Goal: Task Accomplishment & Management: Manage account settings

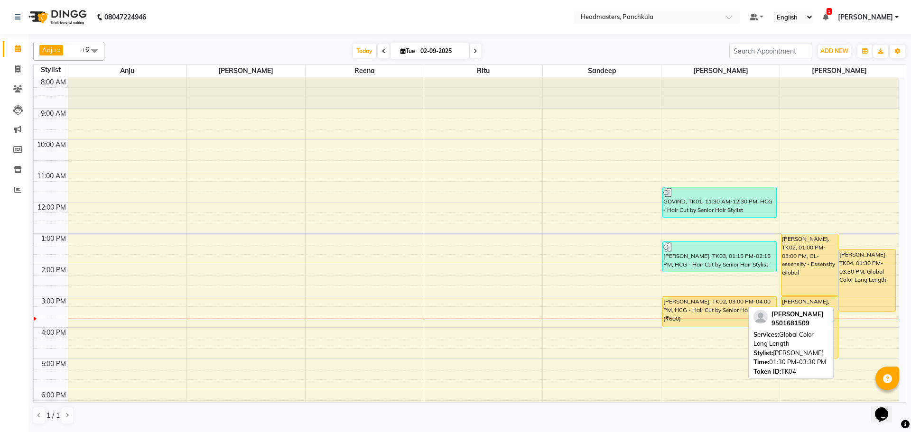
click at [859, 290] on div "[PERSON_NAME], TK04, 01:30 PM-03:30 PM, Global Color Long Length" at bounding box center [867, 280] width 56 height 61
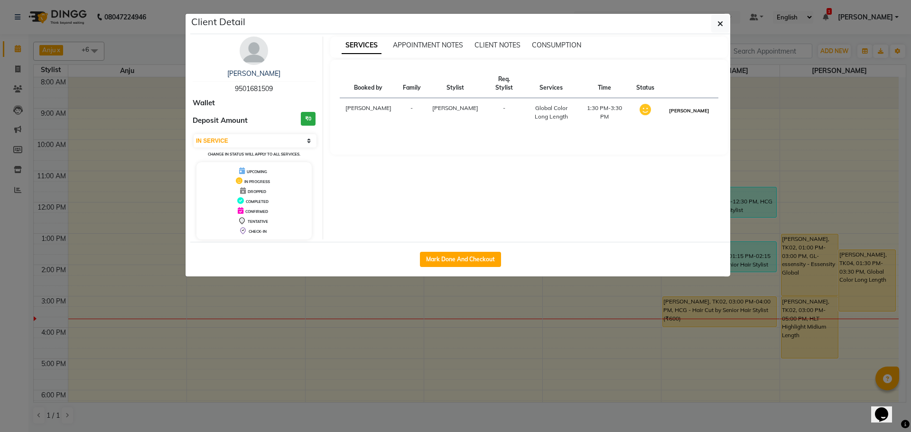
click at [683, 105] on button "[PERSON_NAME]" at bounding box center [689, 111] width 45 height 12
select select "3"
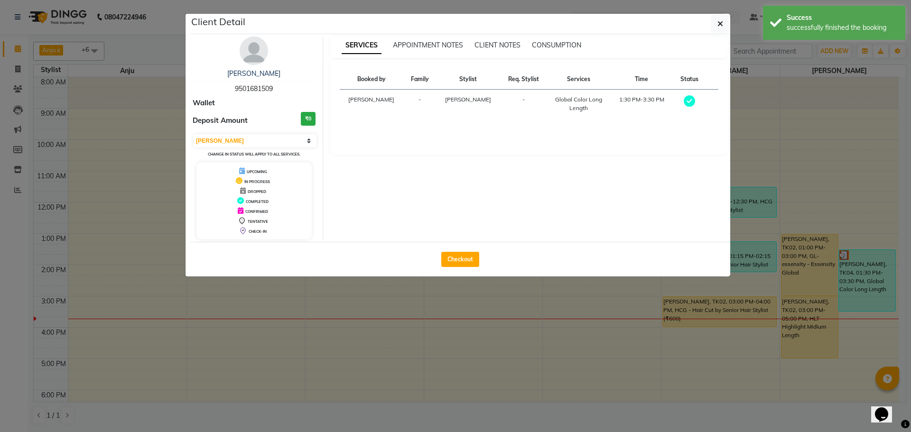
click at [456, 251] on div "Checkout" at bounding box center [460, 259] width 540 height 35
click at [461, 264] on button "Checkout" at bounding box center [460, 259] width 38 height 15
select select "service"
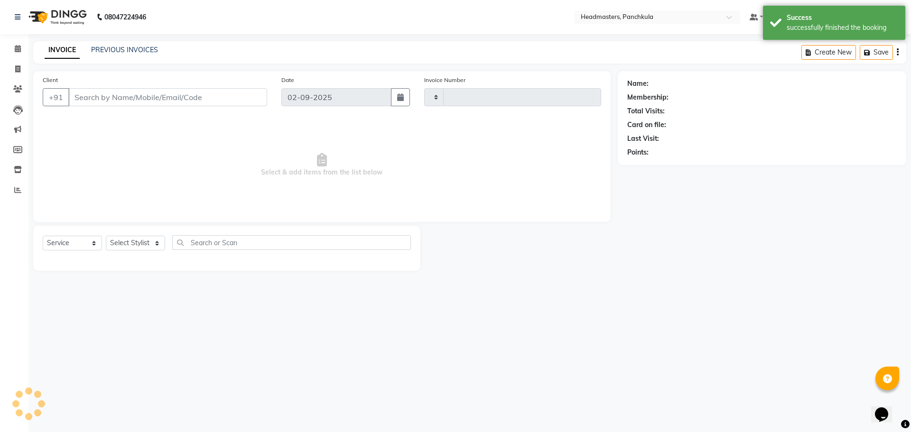
type input "2868"
select select "7376"
type input "9501681509"
select select "66077"
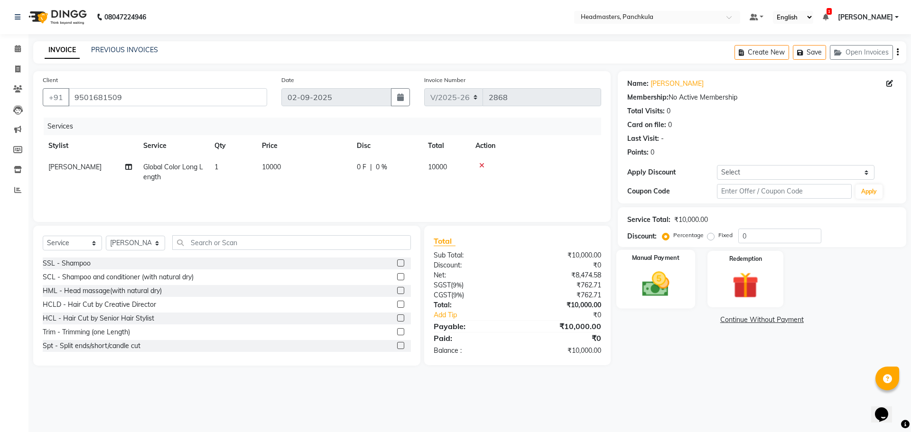
click at [651, 298] on img at bounding box center [655, 284] width 44 height 31
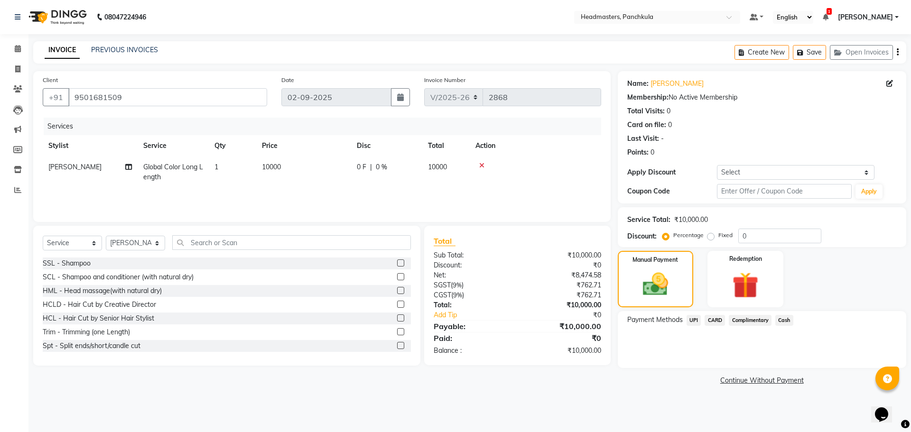
click at [715, 320] on span "CARD" at bounding box center [715, 320] width 20 height 11
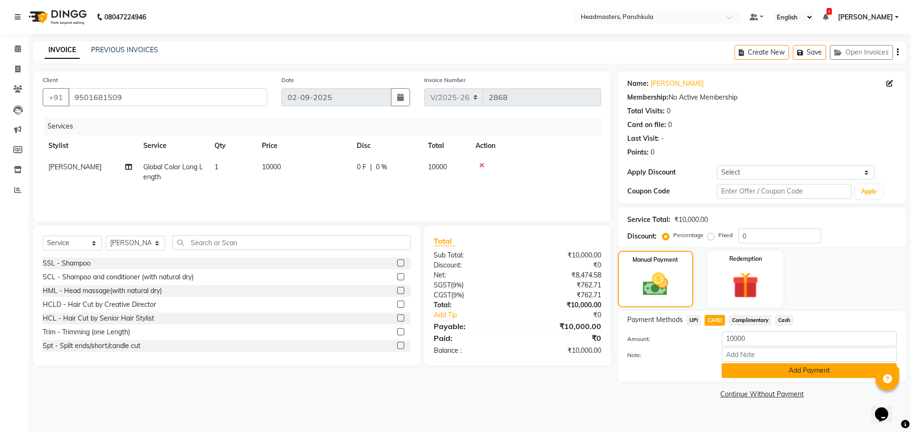
click at [805, 372] on button "Add Payment" at bounding box center [809, 370] width 175 height 15
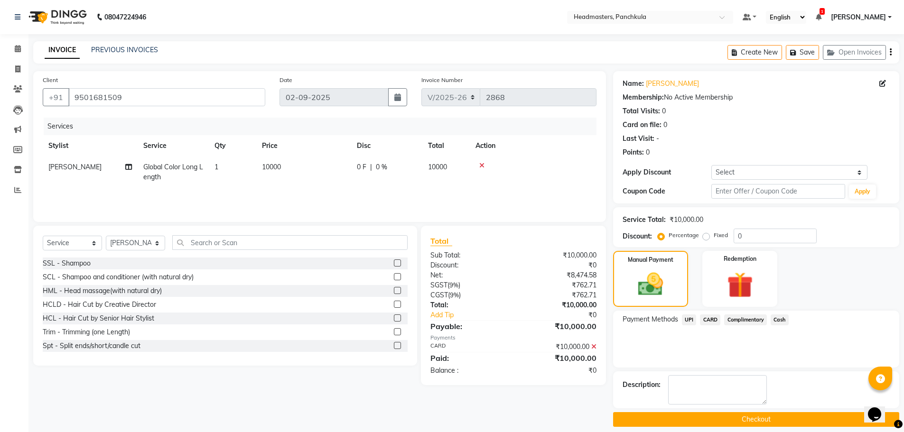
click at [758, 420] on button "Checkout" at bounding box center [756, 419] width 286 height 15
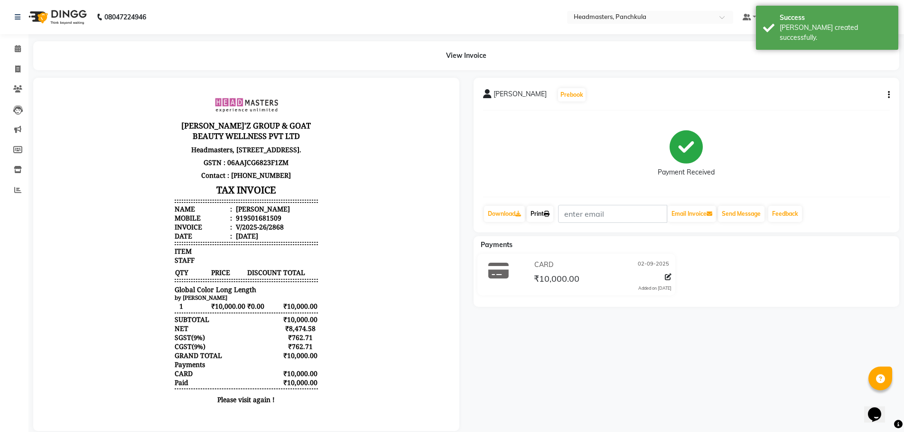
click at [536, 216] on link "Print" at bounding box center [540, 214] width 27 height 16
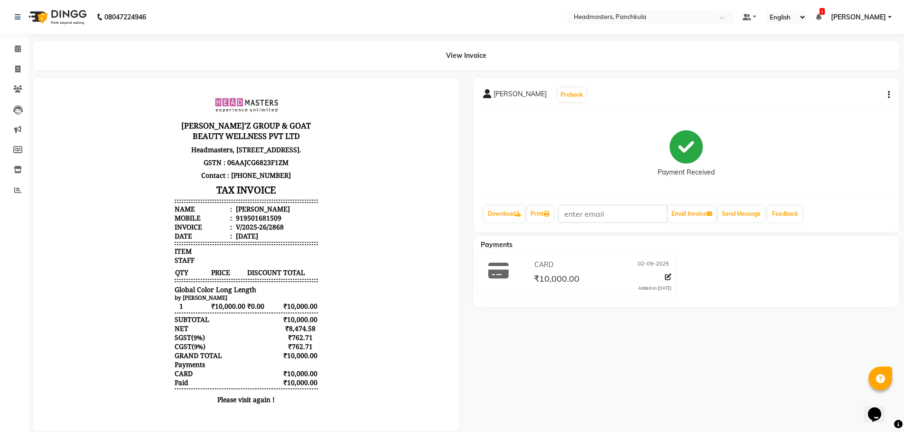
select select "service"
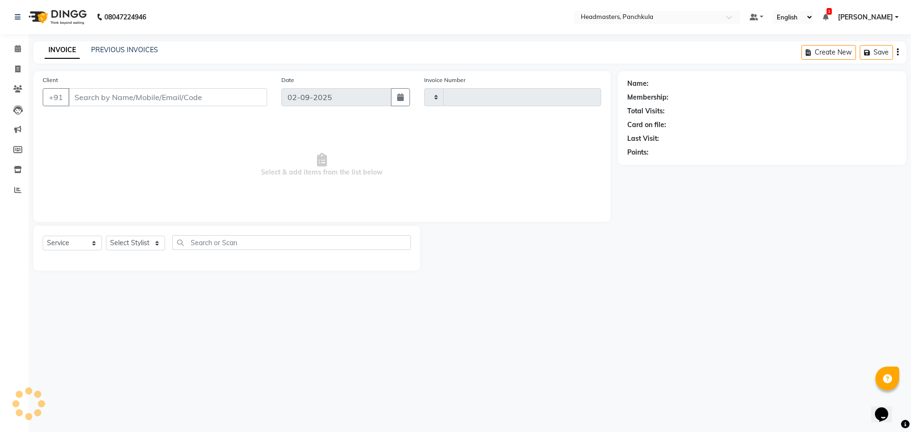
type input "2869"
select select "7376"
type input "9501681509"
select select "66077"
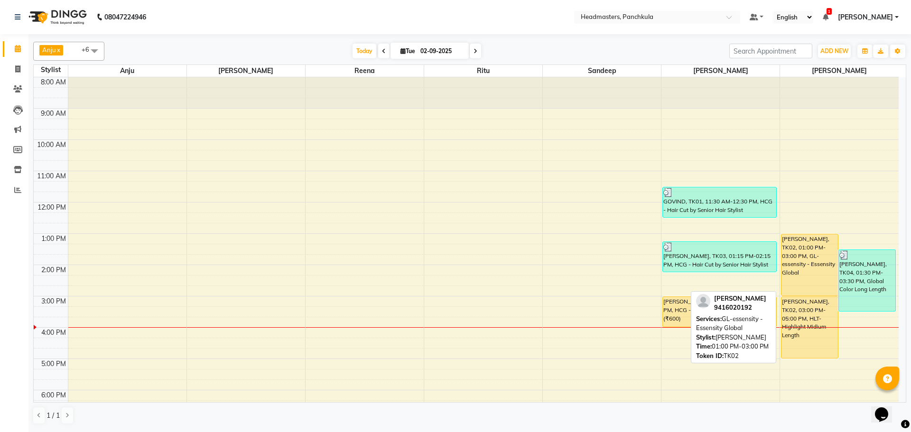
click at [803, 282] on div "[PERSON_NAME], TK02, 01:00 PM-03:00 PM, GL-essensity - Essensity Global" at bounding box center [809, 264] width 56 height 61
select select "1"
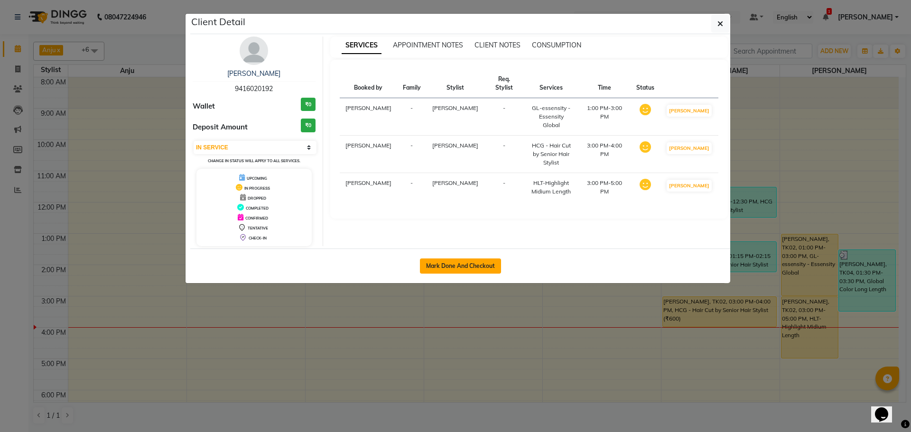
click at [467, 266] on button "Mark Done And Checkout" at bounding box center [460, 266] width 81 height 15
select select "service"
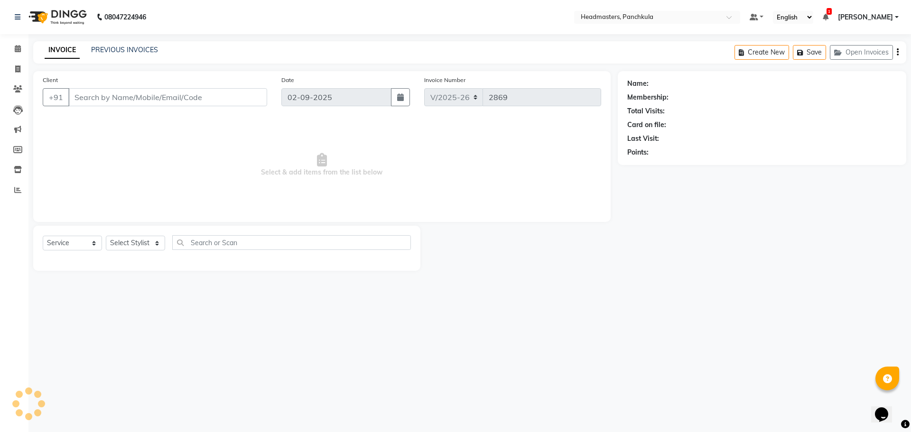
type input "9416020192"
select select "64059"
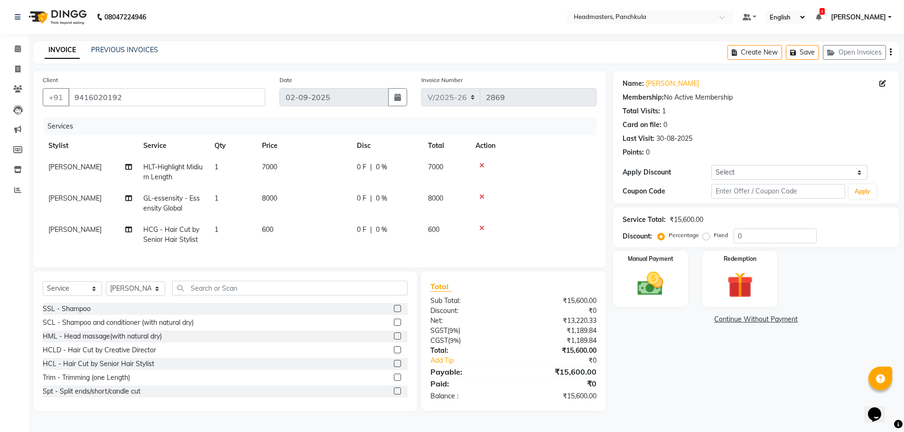
click at [482, 227] on icon at bounding box center [481, 228] width 5 height 7
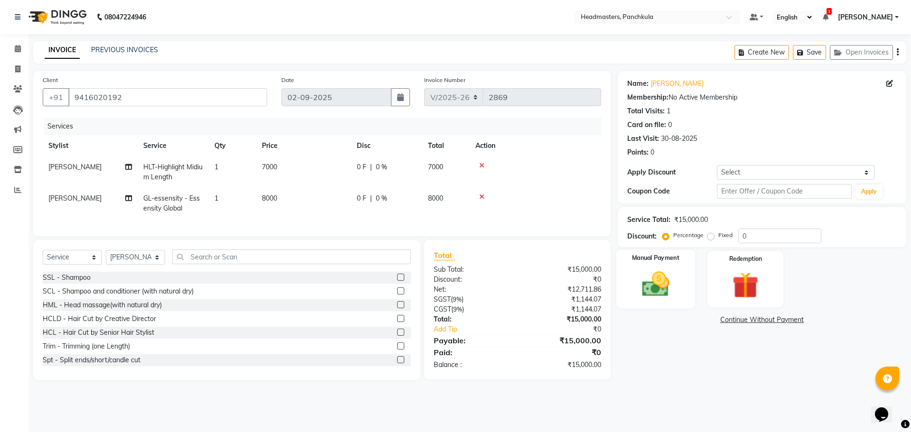
click at [667, 283] on img at bounding box center [655, 284] width 44 height 31
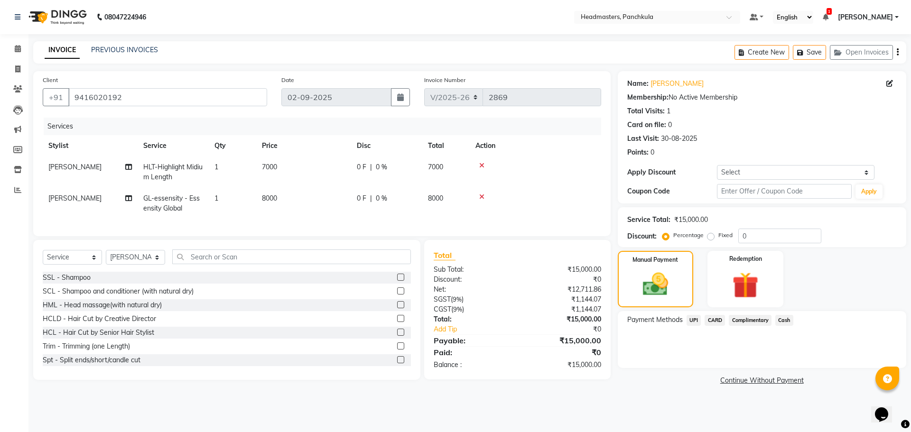
click at [714, 322] on span "CARD" at bounding box center [715, 320] width 20 height 11
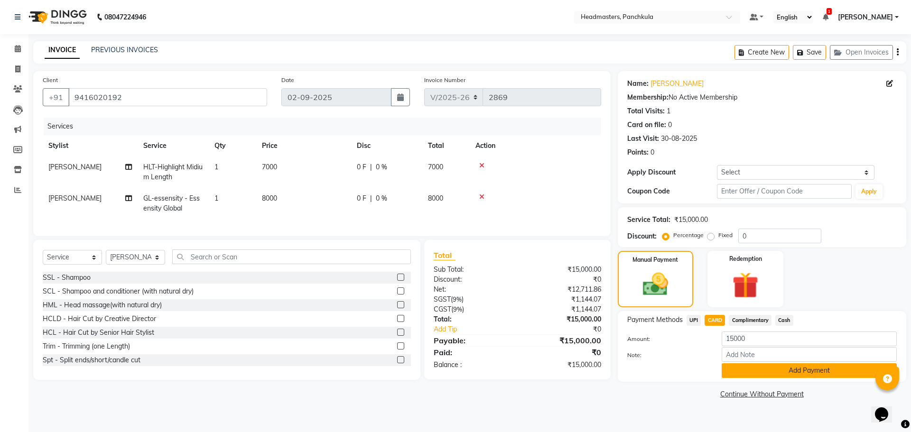
click at [764, 372] on button "Add Payment" at bounding box center [809, 370] width 175 height 15
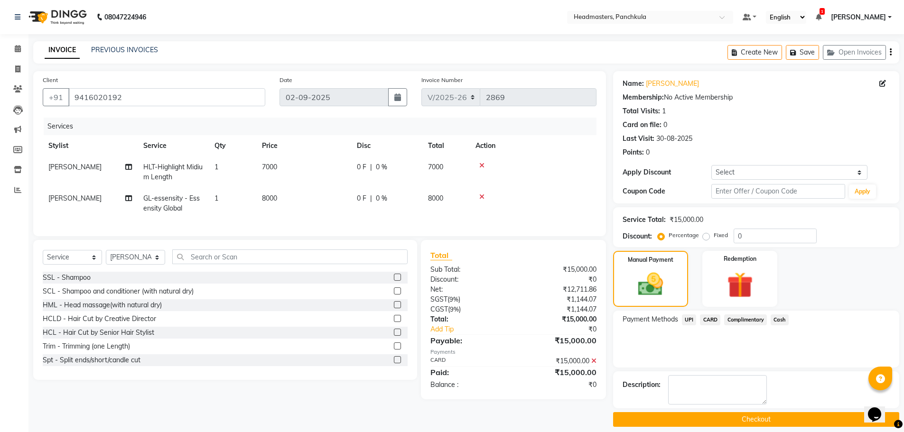
click at [743, 421] on button "Checkout" at bounding box center [756, 419] width 286 height 15
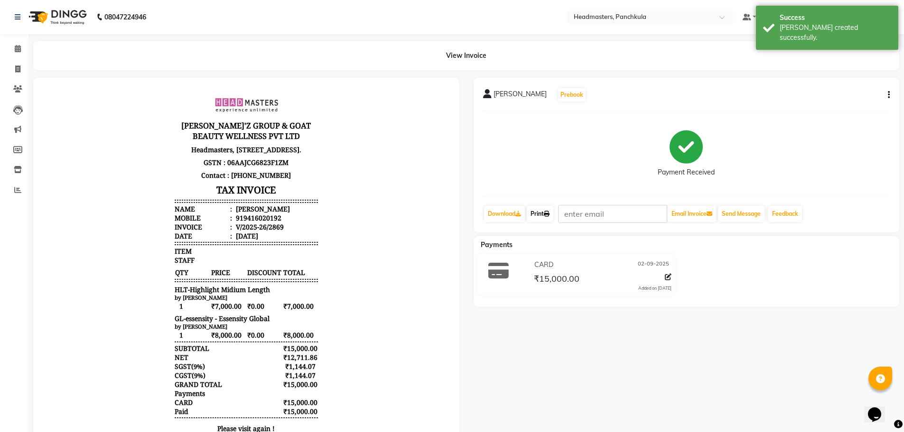
click at [536, 214] on link "Print" at bounding box center [540, 214] width 27 height 16
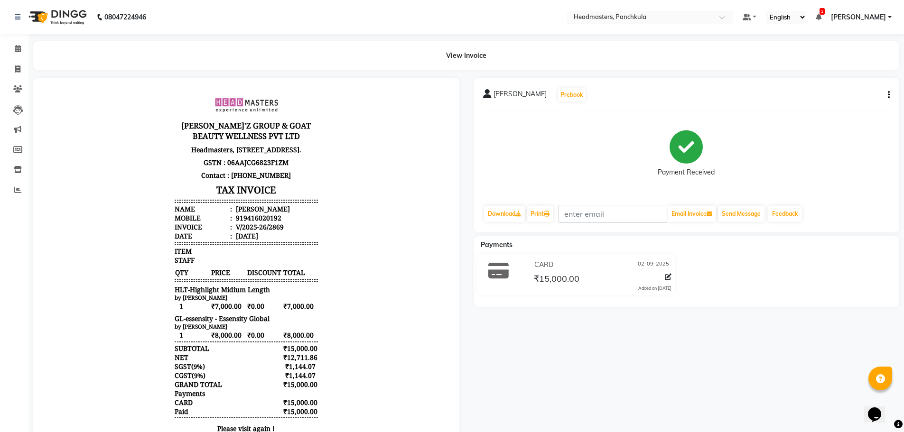
click at [733, 396] on div "[PERSON_NAME] Prebook Payment Received Download Print Email Invoice Send Messag…" at bounding box center [686, 269] width 440 height 382
click at [549, 211] on icon at bounding box center [547, 214] width 6 height 6
click at [839, 160] on div "Payment Received" at bounding box center [686, 153] width 407 height 71
select select "service"
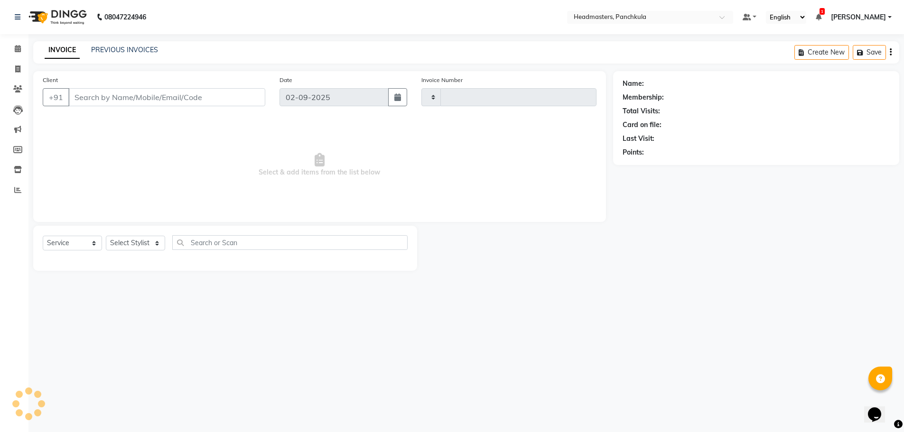
type input "2870"
select select "7376"
type input "9416020192"
select select "66077"
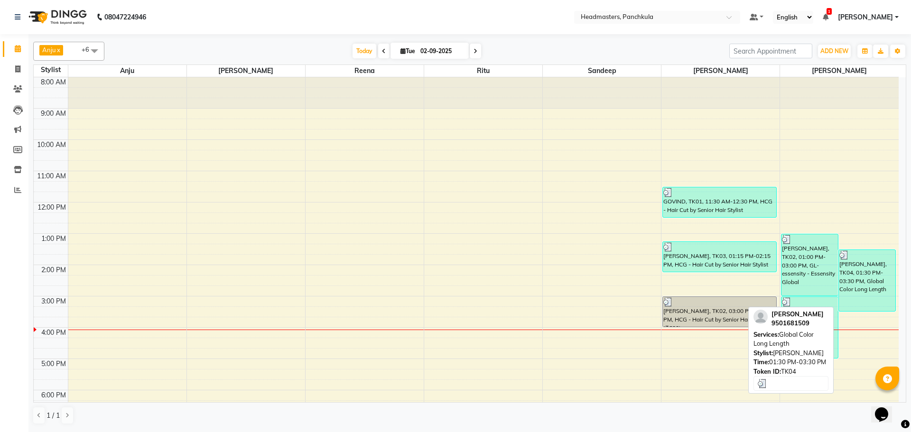
click at [870, 281] on div "[PERSON_NAME], TK04, 01:30 PM-03:30 PM, Global Color Long Length" at bounding box center [867, 280] width 56 height 61
select select "3"
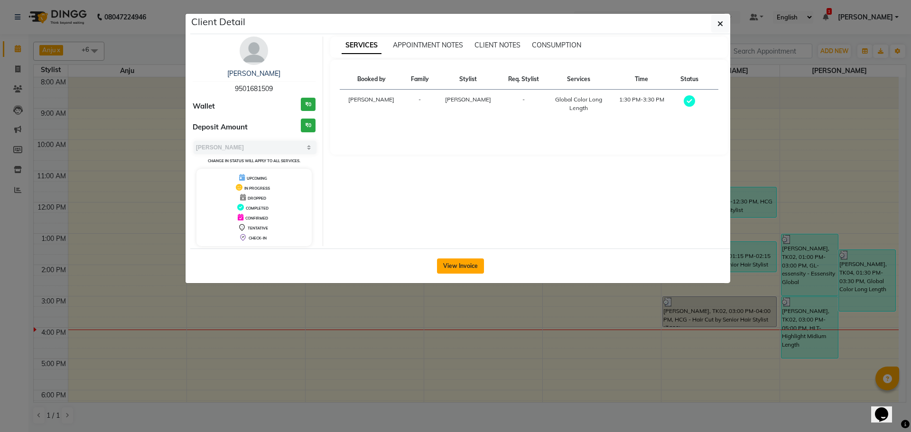
click at [447, 268] on button "View Invoice" at bounding box center [460, 266] width 47 height 15
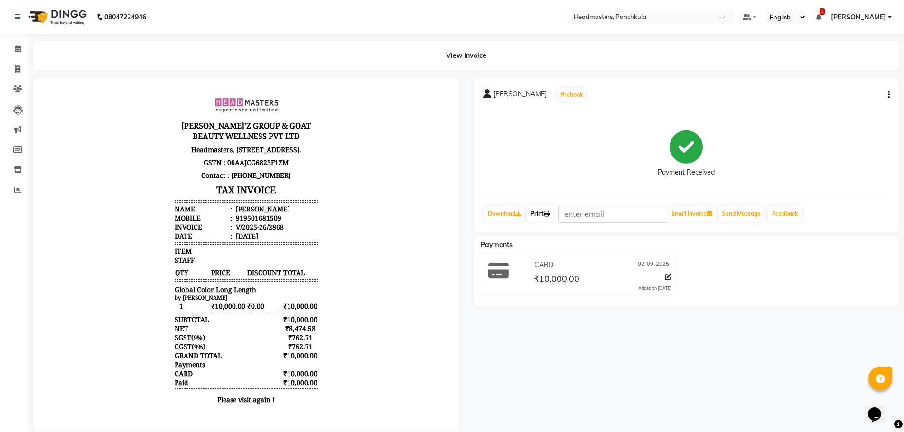
click at [540, 218] on link "Print" at bounding box center [540, 214] width 27 height 16
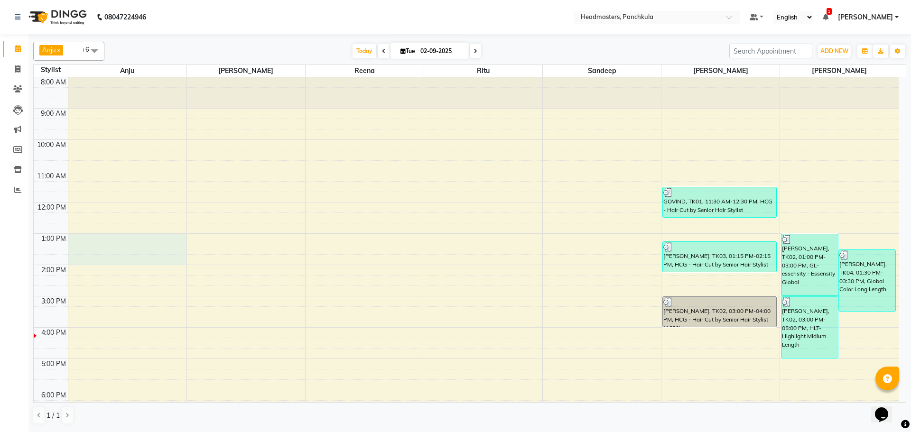
click at [116, 263] on div "8:00 AM 9:00 AM 10:00 AM 11:00 AM 12:00 PM 1:00 PM 2:00 PM 3:00 PM 4:00 PM 5:00…" at bounding box center [466, 280] width 865 height 407
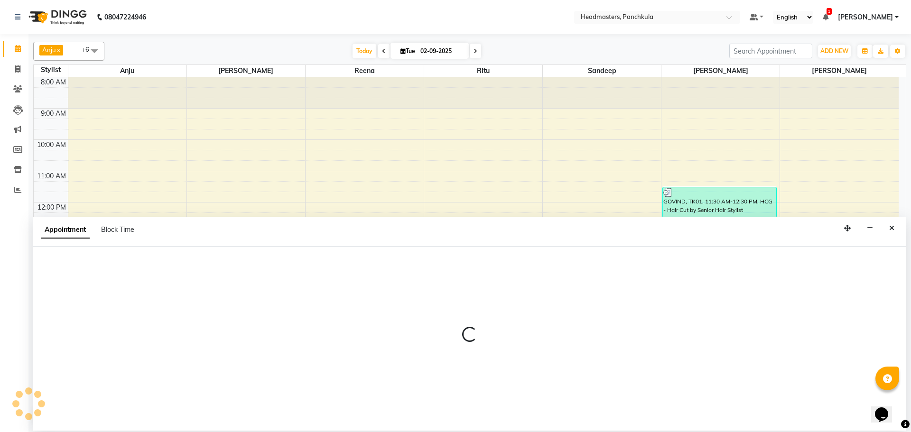
select select "64054"
select select "tentative"
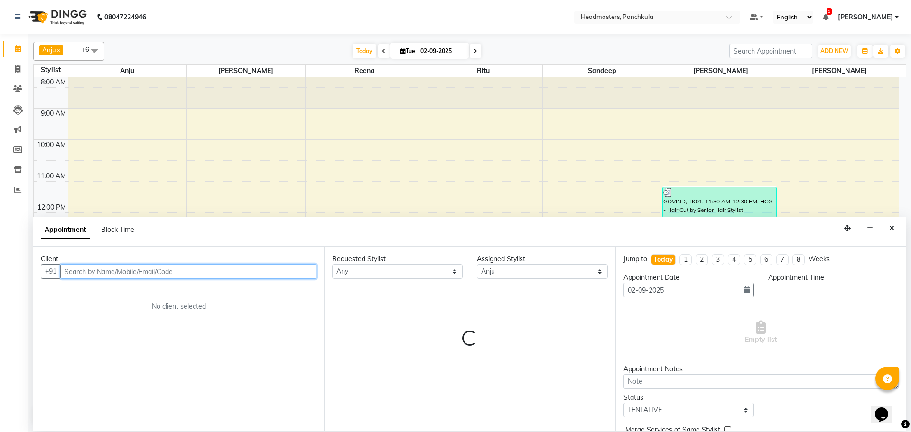
select select "780"
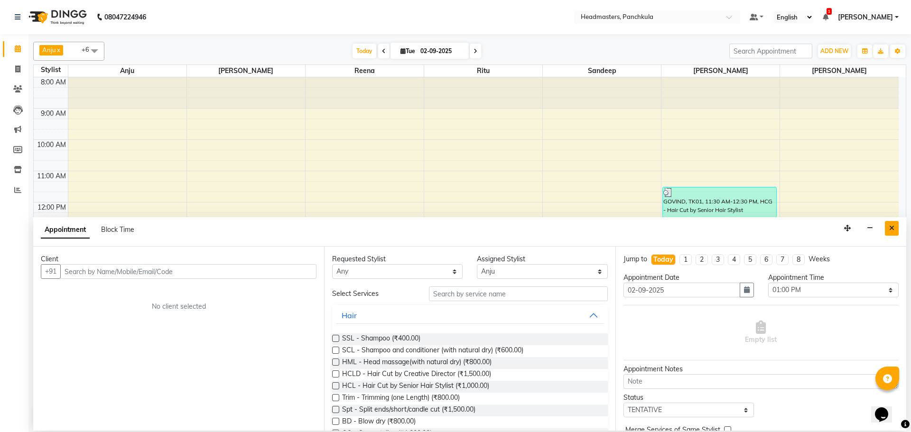
click at [891, 227] on icon "Close" at bounding box center [891, 228] width 5 height 7
